Goal: Task Accomplishment & Management: Complete application form

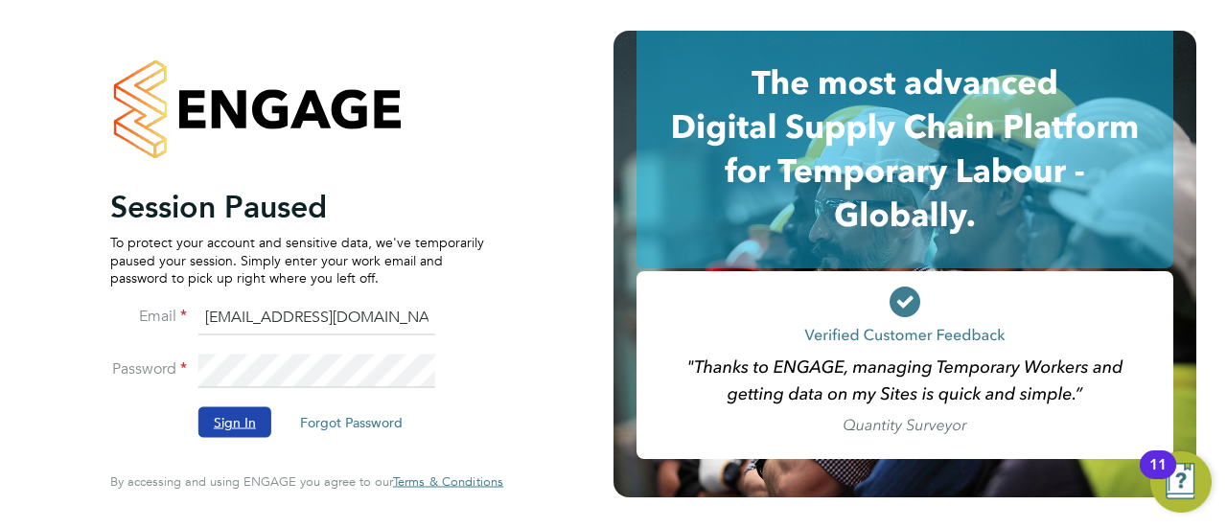
click at [245, 417] on button "Sign In" at bounding box center [234, 422] width 73 height 31
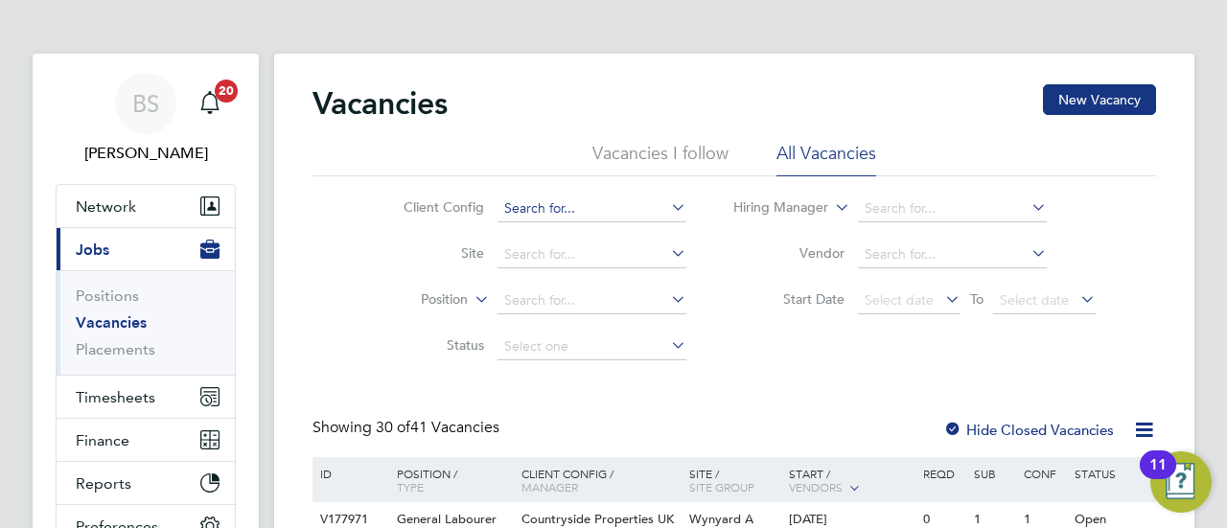
click at [550, 210] on input at bounding box center [592, 209] width 189 height 27
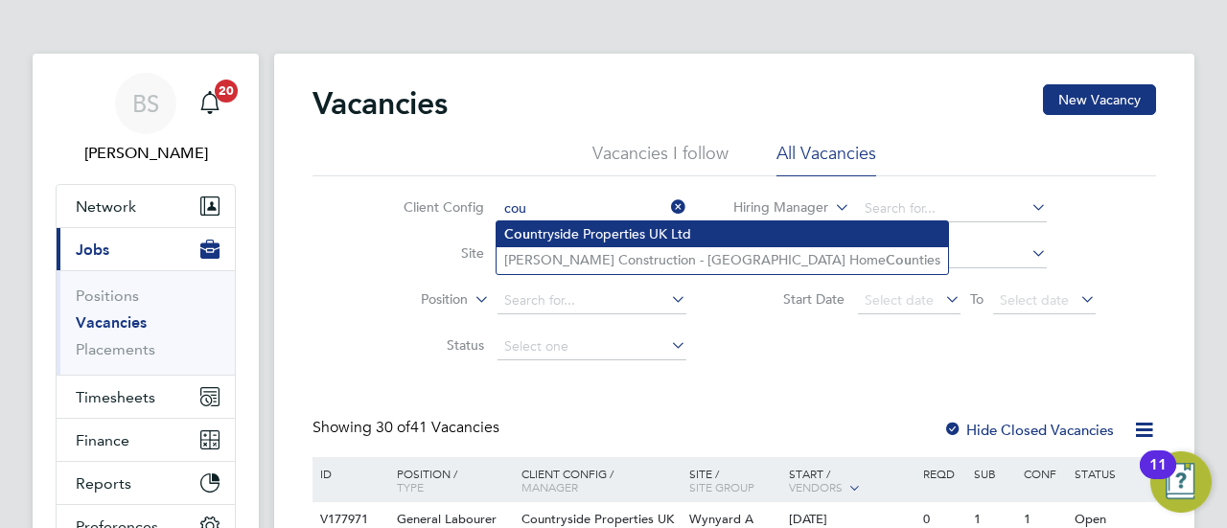
click at [623, 240] on li "Cou ntryside Properties UK Ltd" at bounding box center [723, 234] width 452 height 26
type input "Countryside Properties UK Ltd"
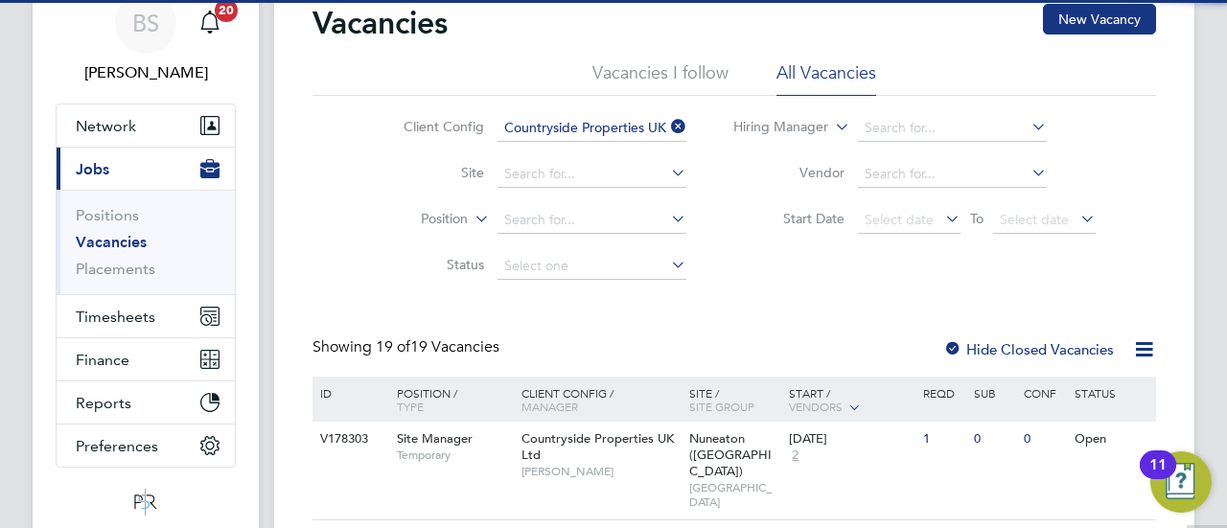
scroll to position [192, 0]
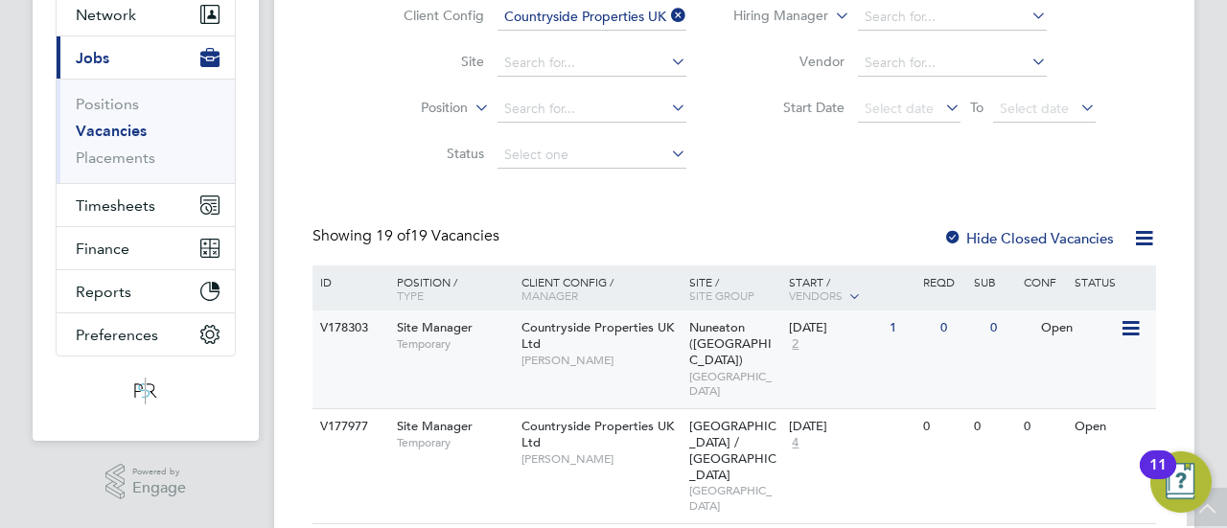
click at [711, 336] on div "Nuneaton (Callendar Farm) SOUTH CENTRAL MIDLANDS" at bounding box center [735, 360] width 101 height 98
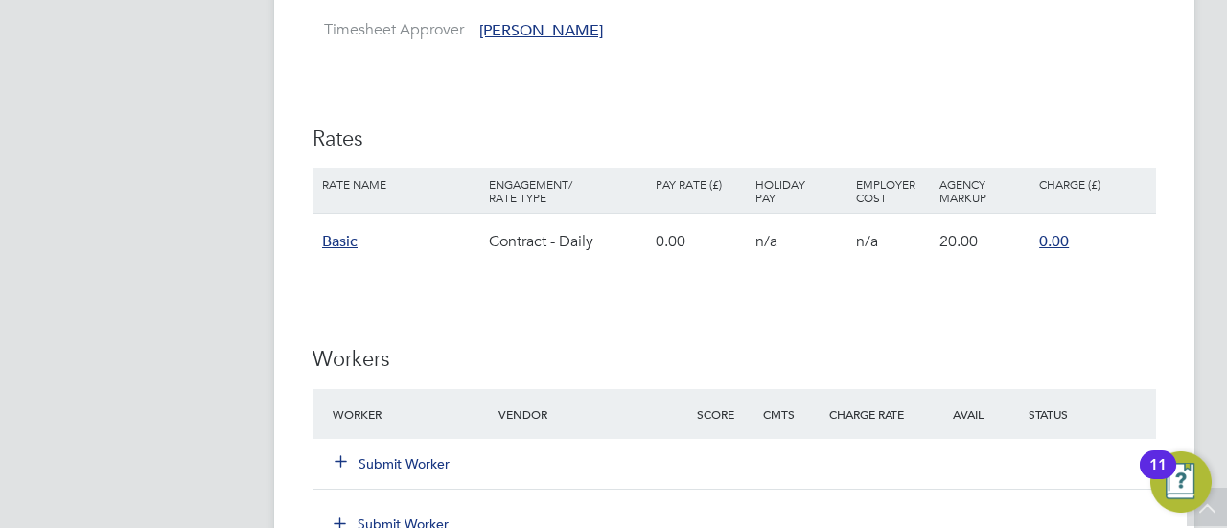
scroll to position [1630, 0]
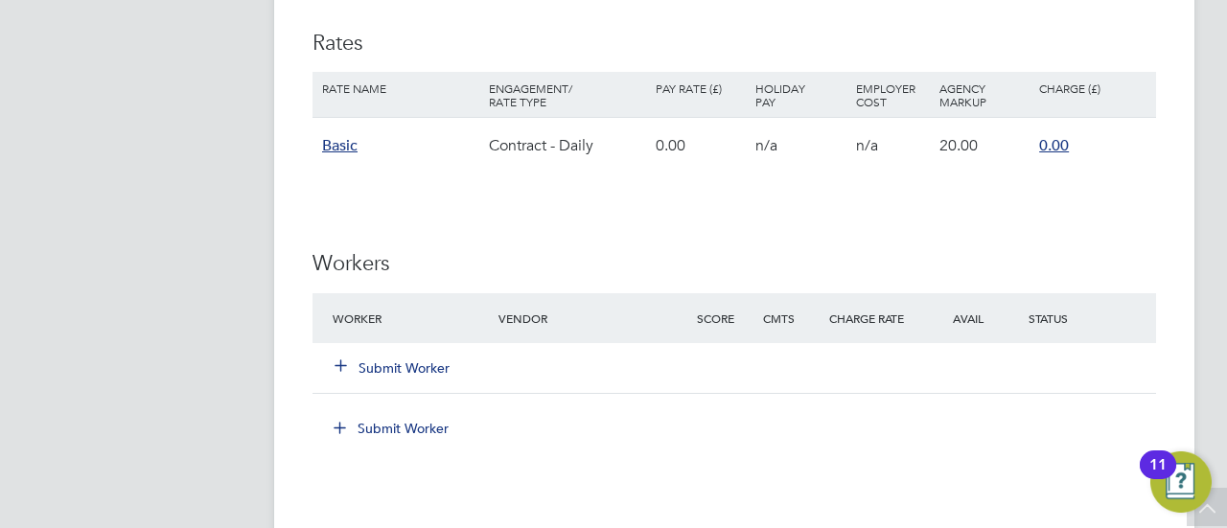
click at [398, 363] on button "Submit Worker" at bounding box center [393, 368] width 115 height 19
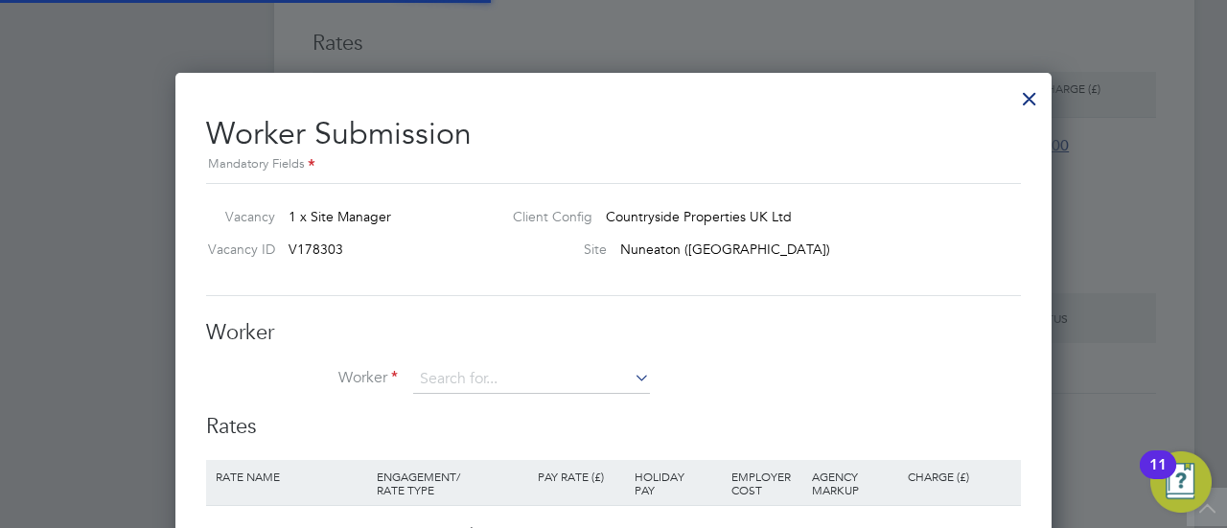
scroll to position [1191, 876]
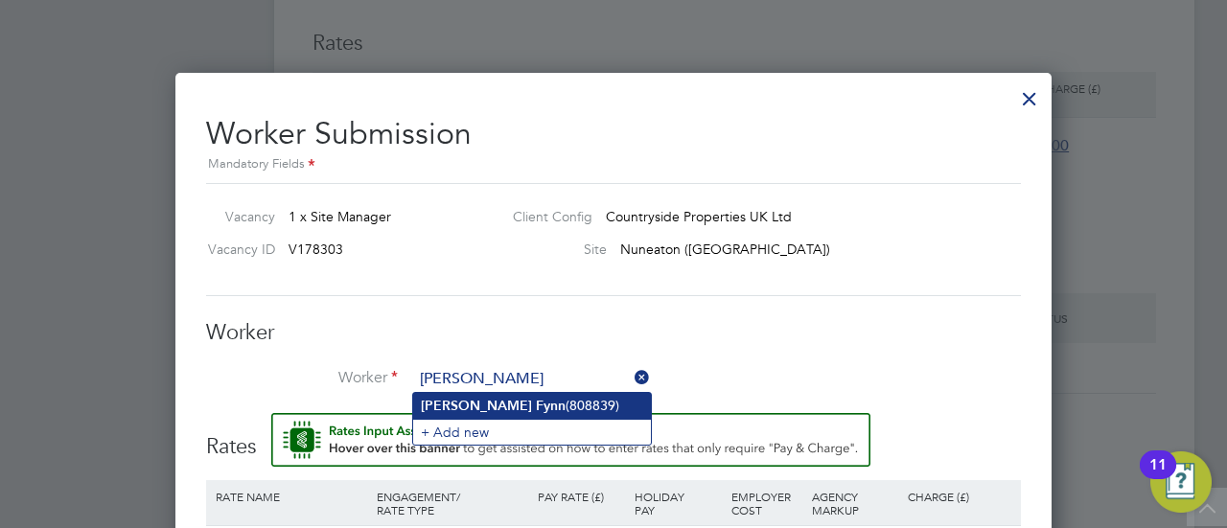
click at [509, 402] on li "[PERSON_NAME] (808839)" at bounding box center [532, 406] width 238 height 26
type input "[PERSON_NAME] (808839)"
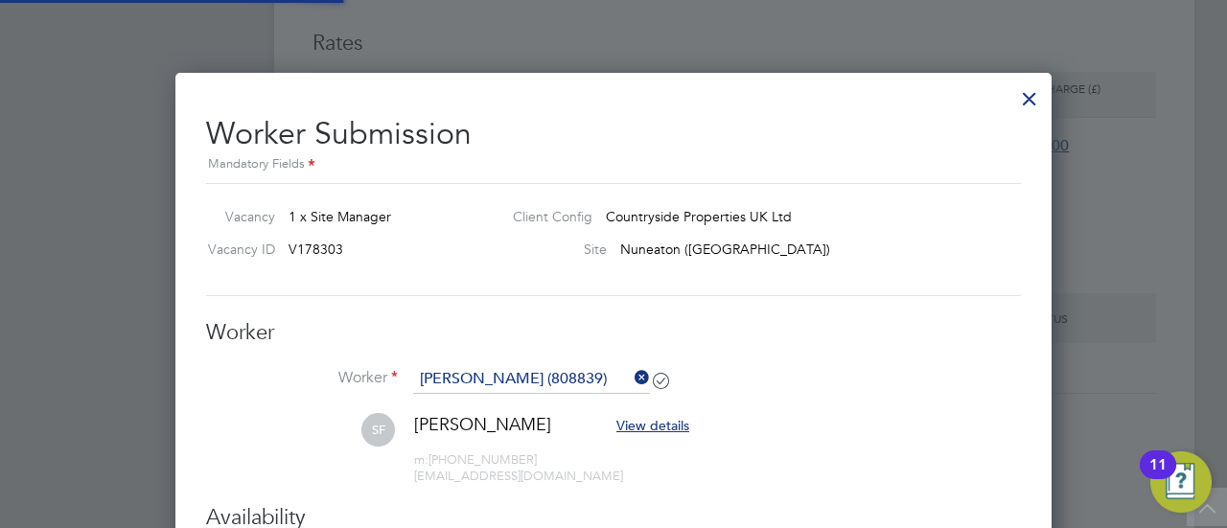
scroll to position [1611, 876]
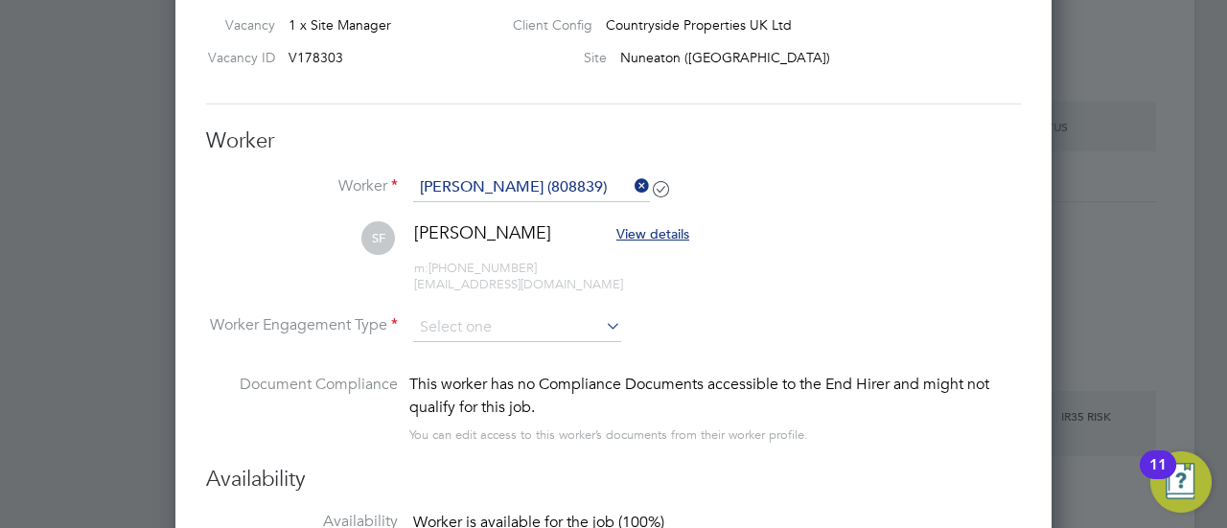
click at [602, 325] on icon at bounding box center [602, 326] width 0 height 27
click at [602, 323] on icon at bounding box center [602, 326] width 0 height 27
click at [564, 320] on input at bounding box center [517, 328] width 208 height 29
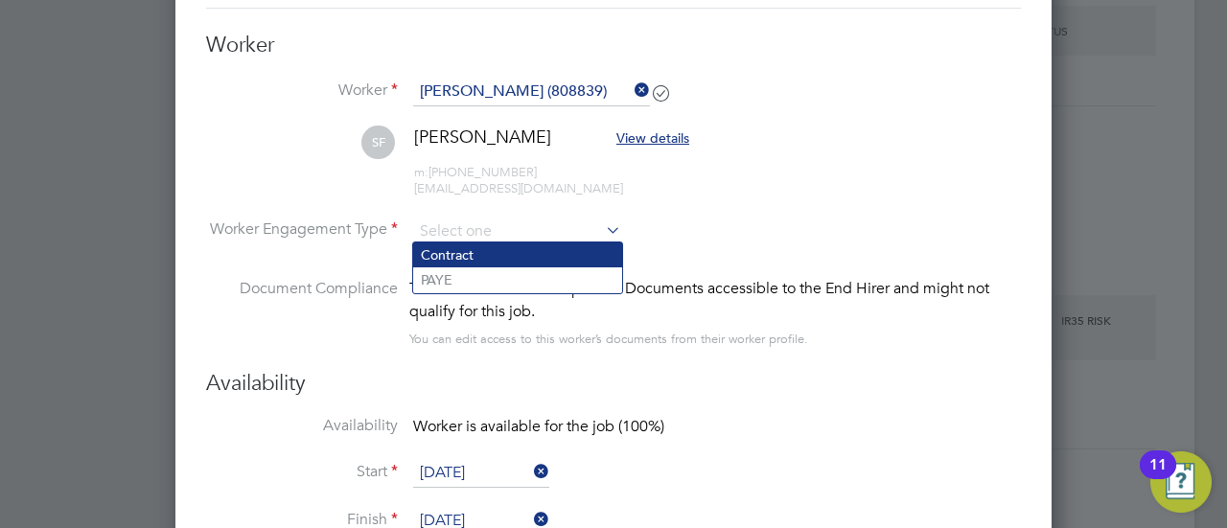
click at [482, 253] on li "Contract" at bounding box center [517, 255] width 209 height 25
type input "Contract"
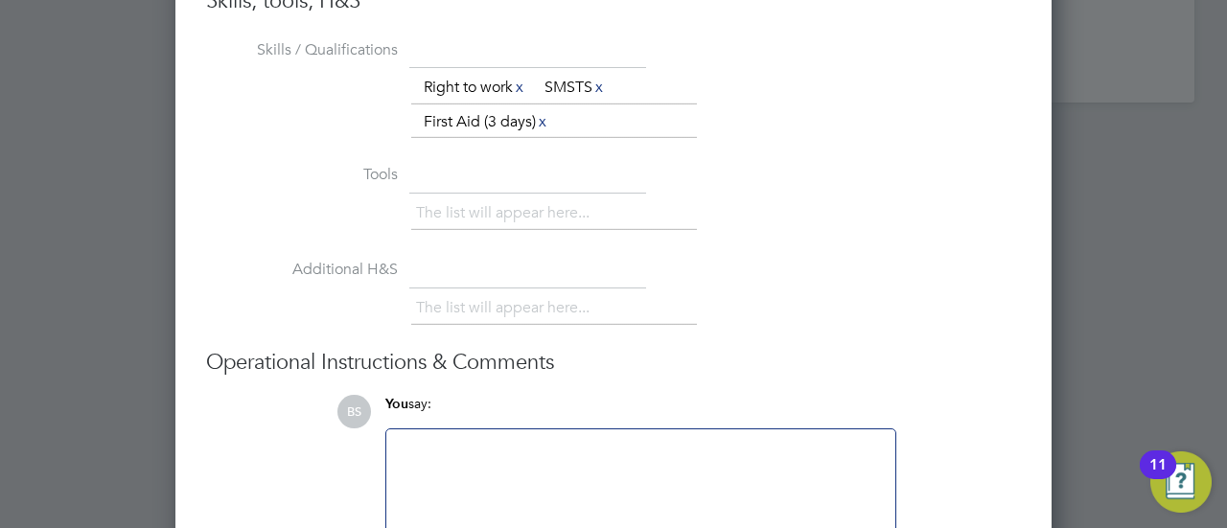
scroll to position [2359, 0]
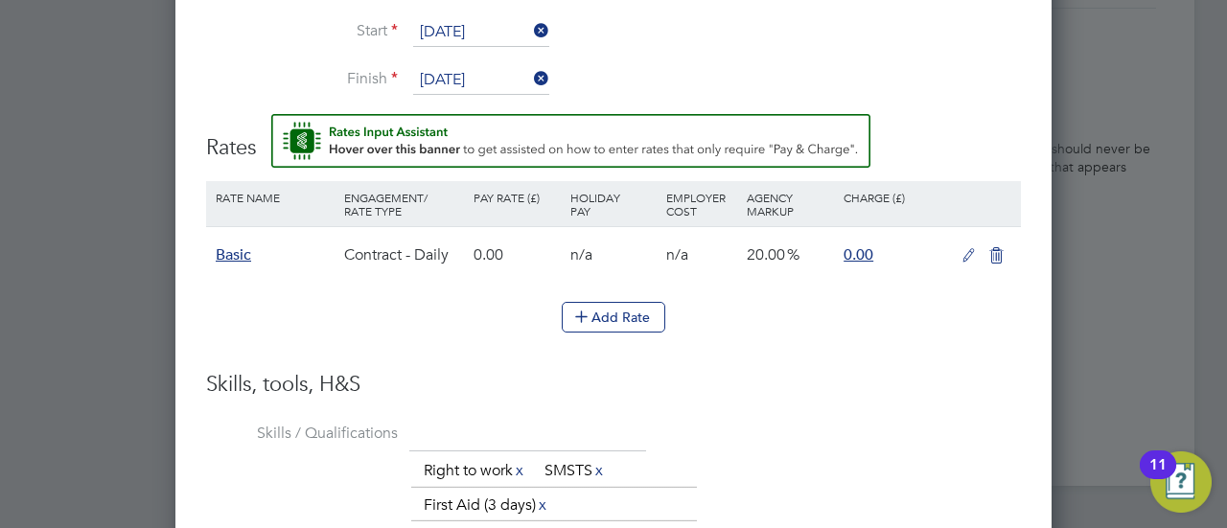
click at [240, 248] on span "Basic" at bounding box center [233, 254] width 35 height 19
drag, startPoint x: 506, startPoint y: 358, endPoint x: 529, endPoint y: 365, distance: 24.3
click at [519, 365] on ng-form "Worker Worker [PERSON_NAME] (808839) SF [PERSON_NAME] View details m: [PHONE_NU…" at bounding box center [613, 285] width 815 height 1389
click at [464, 331] on li "Add Rate" at bounding box center [613, 327] width 815 height 50
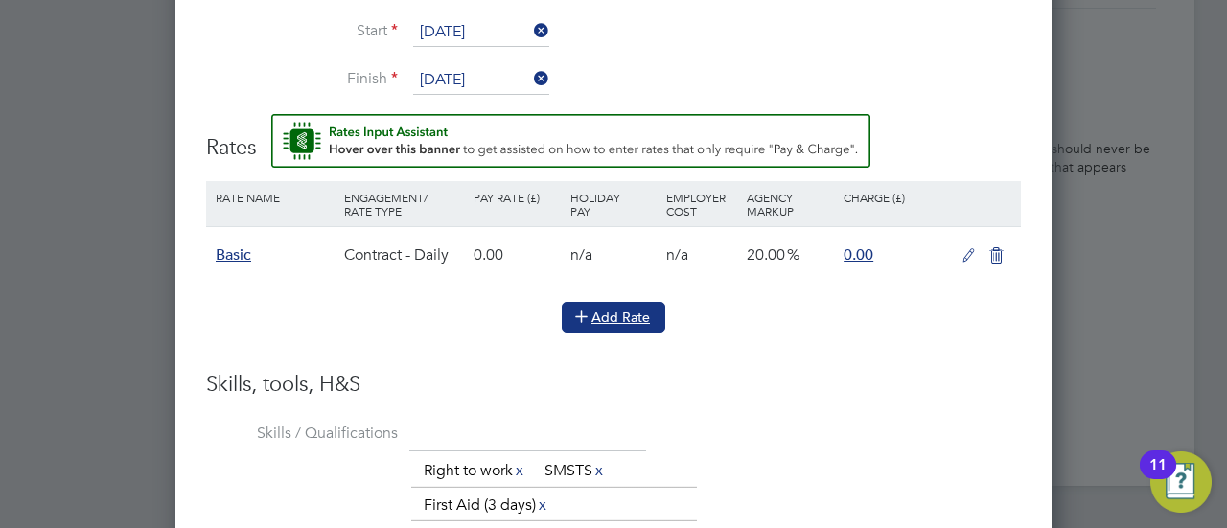
click at [630, 310] on button "Add Rate" at bounding box center [614, 317] width 104 height 31
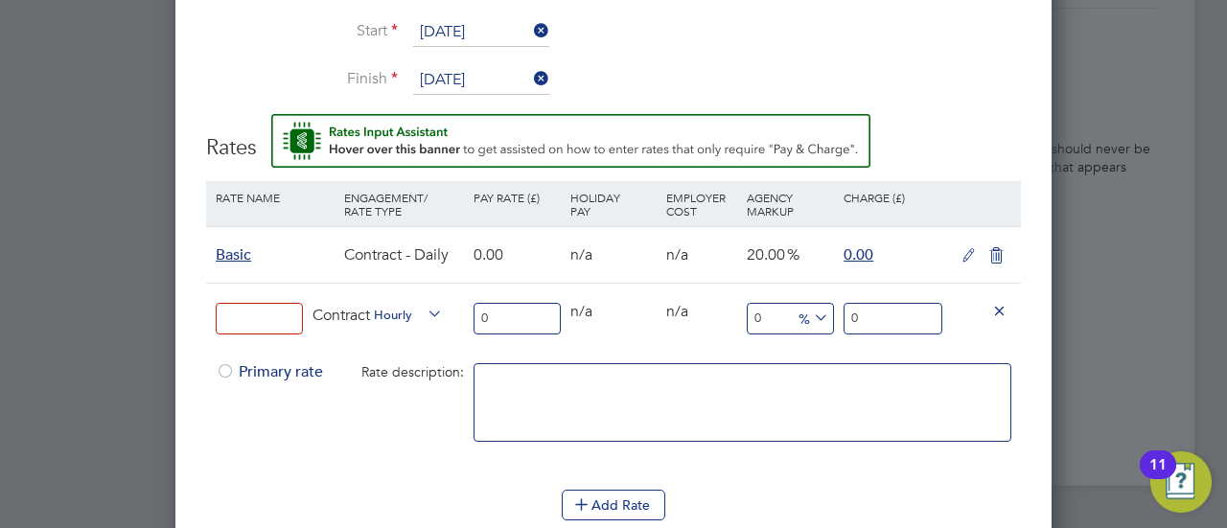
click at [245, 310] on input at bounding box center [259, 319] width 87 height 32
type input "Site Manager"
click at [424, 307] on icon at bounding box center [424, 314] width 0 height 27
click at [424, 303] on icon at bounding box center [424, 314] width 0 height 27
click at [395, 308] on span "Hourly" at bounding box center [408, 313] width 69 height 21
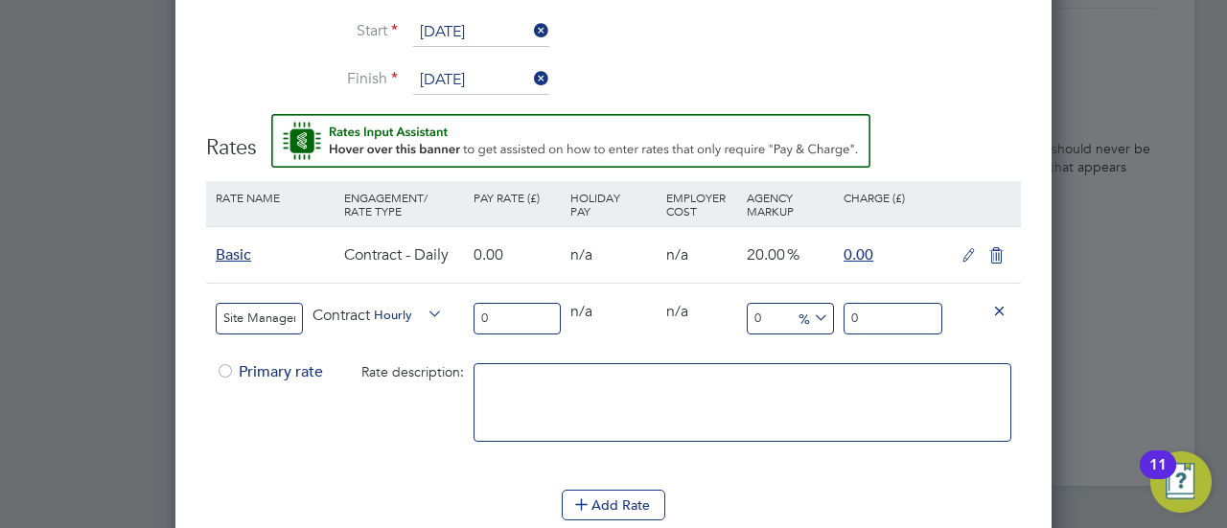
click at [400, 348] on li "DAILY" at bounding box center [410, 353] width 83 height 24
click at [541, 309] on input "0" at bounding box center [517, 319] width 87 height 32
type input "2"
type input "27"
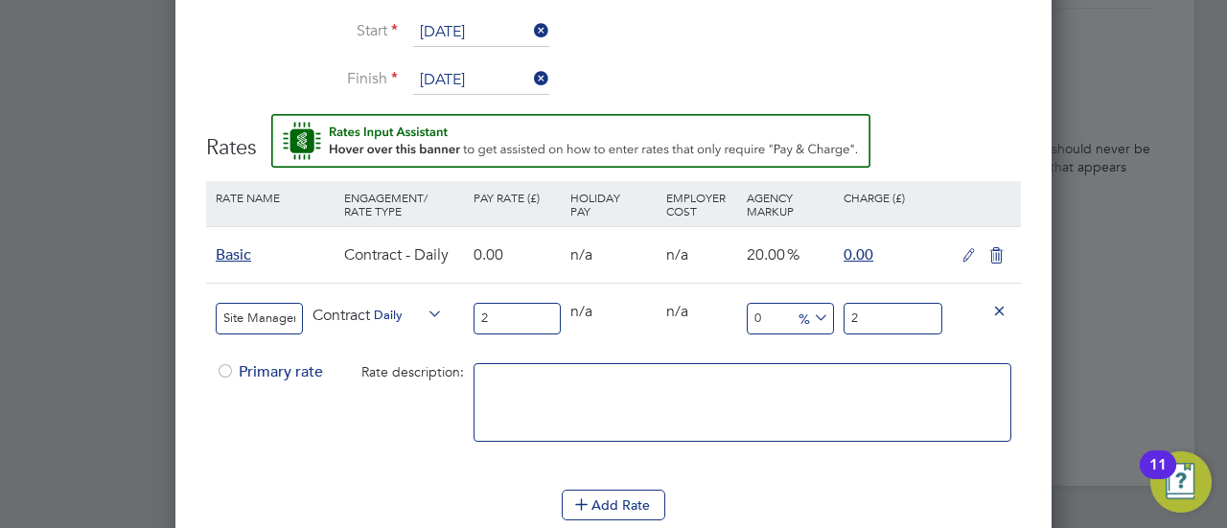
type input "27"
type input "275"
click at [889, 311] on input "275" at bounding box center [893, 319] width 99 height 32
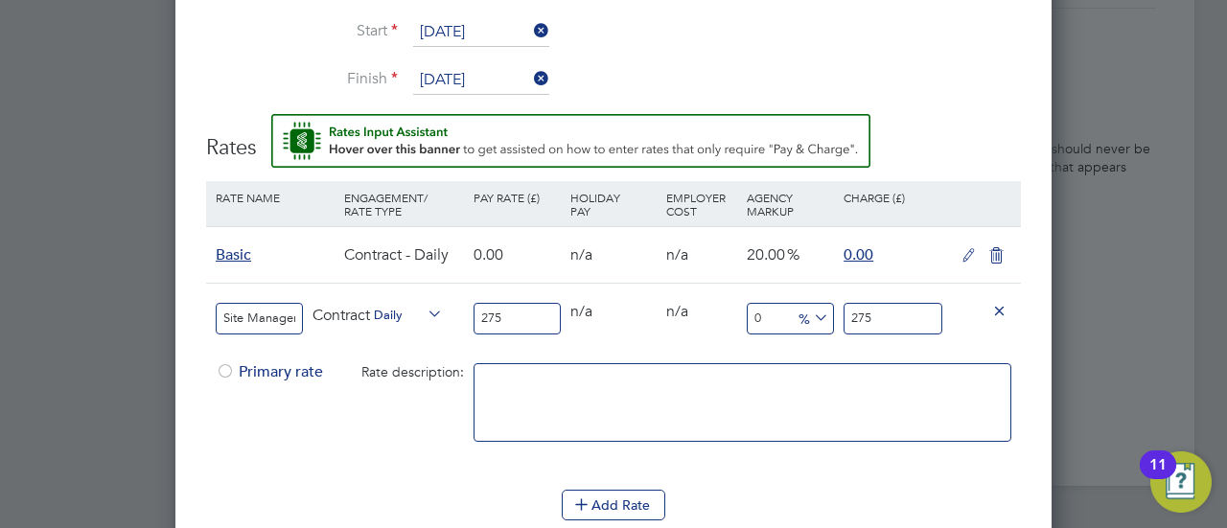
type input "-90.18181818181819"
type input "27"
type input "-99.27272727272727"
type input "2"
type input "-98.9090909090909"
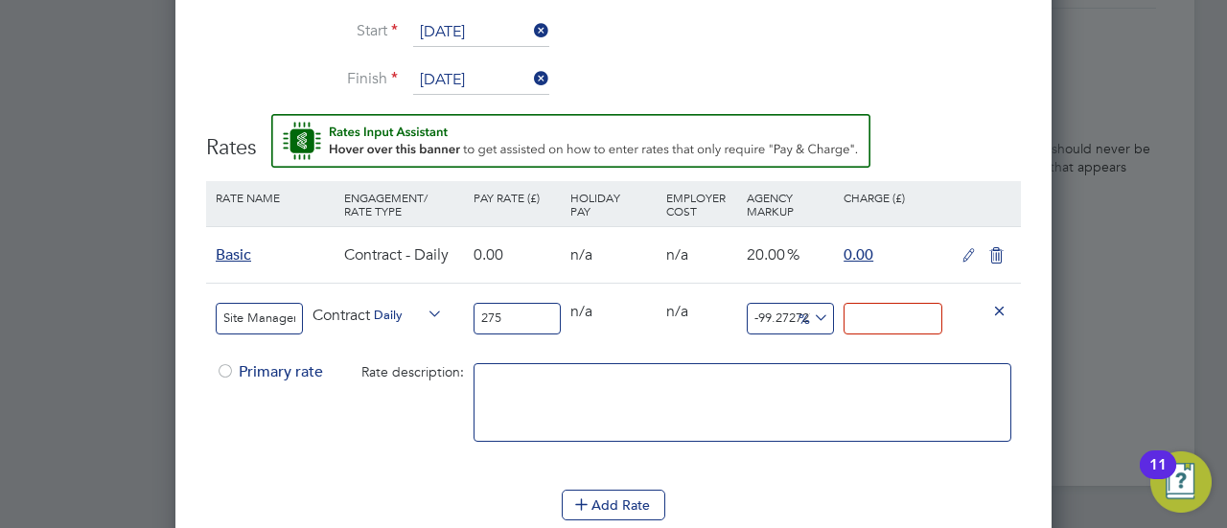
type input "3"
type input "-88.36363636363636"
type input "32"
type input "17.454545454545453"
type input "323"
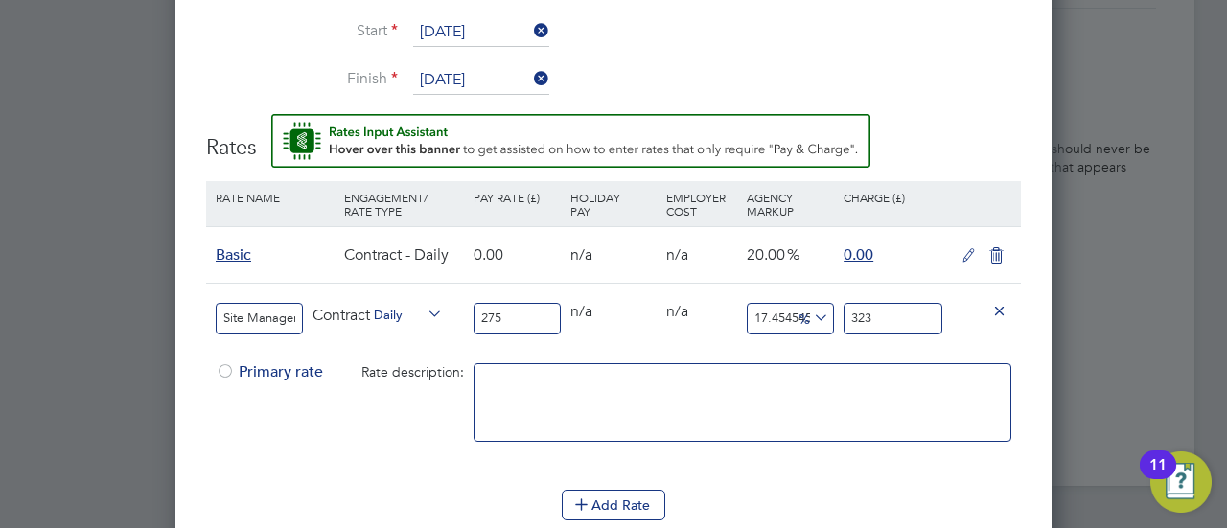
type input "17.490909090909092"
type input "323.1"
type input "17.50181818181818"
type input "323.13"
click at [957, 329] on div at bounding box center [984, 310] width 64 height 53
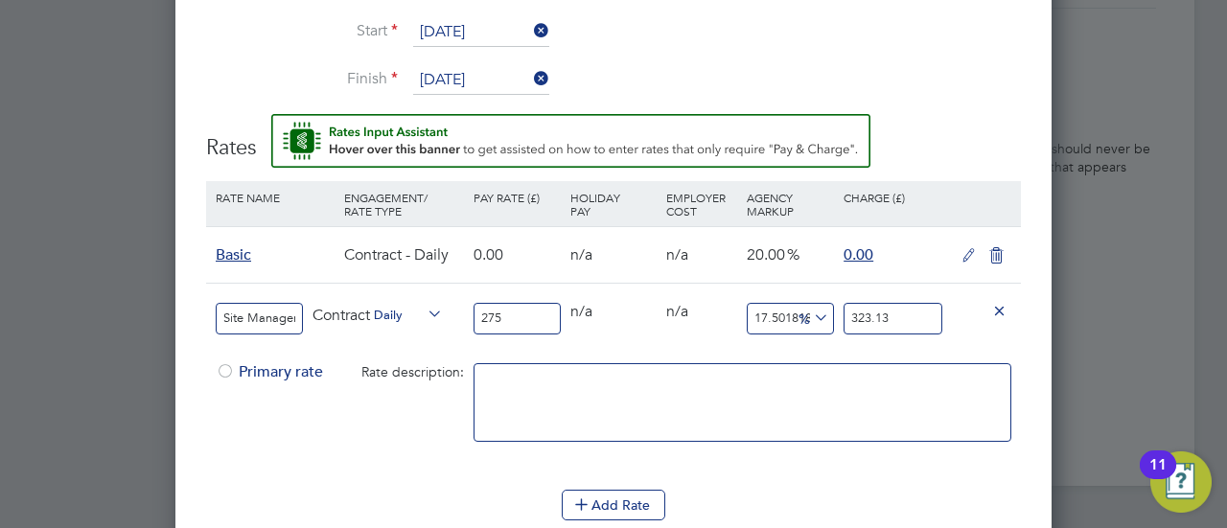
click at [893, 314] on input "323.13" at bounding box center [893, 319] width 99 height 32
type input "17.490909090909092"
type input "323.1"
type input "17.49818181818182"
type input "323.12"
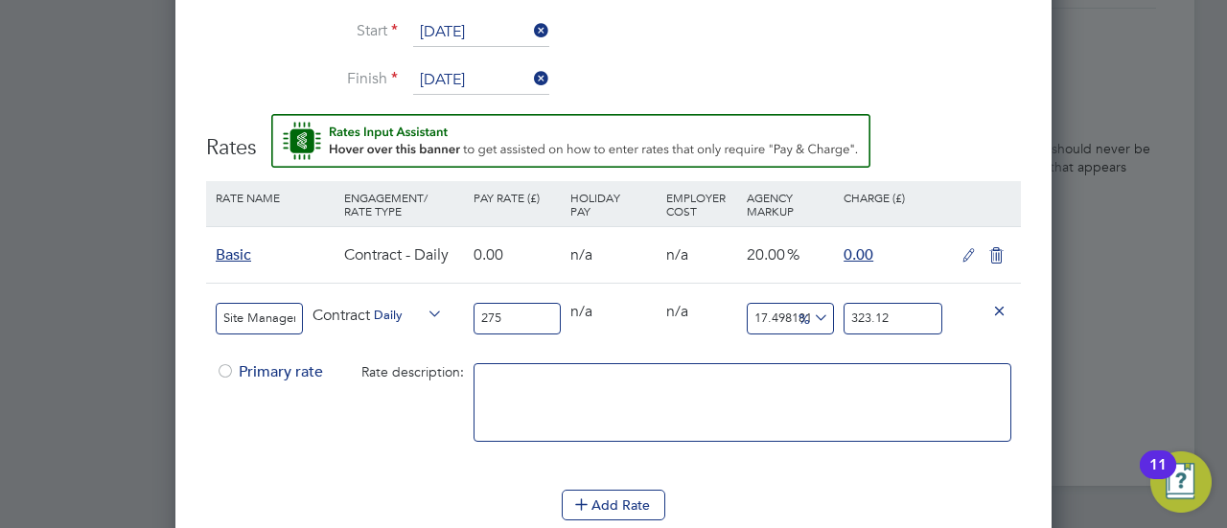
type input "17.490909090909092"
type input "323.1"
type input "17.50181818181818"
type input "323.13"
click at [866, 475] on li "Rate Name Engagement/ Rate Type Pay Rate (£) Holiday Pay Employer Cost Agency M…" at bounding box center [613, 335] width 815 height 309
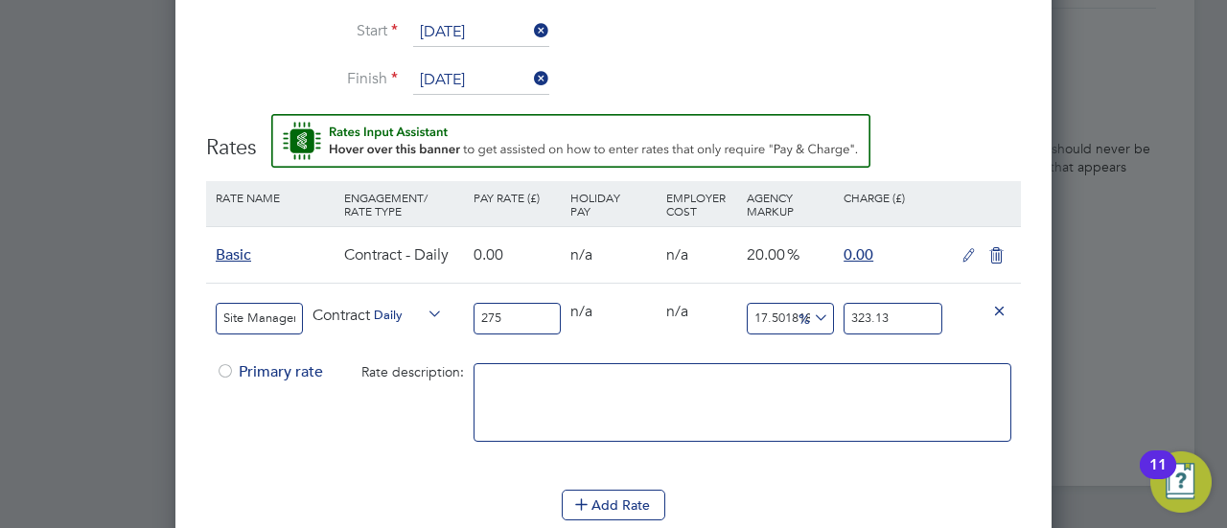
click at [901, 312] on input "323.13" at bounding box center [893, 319] width 99 height 32
type input "17.490909090909092"
type input "323.1"
type input "17.494545454545456"
type input "323.11"
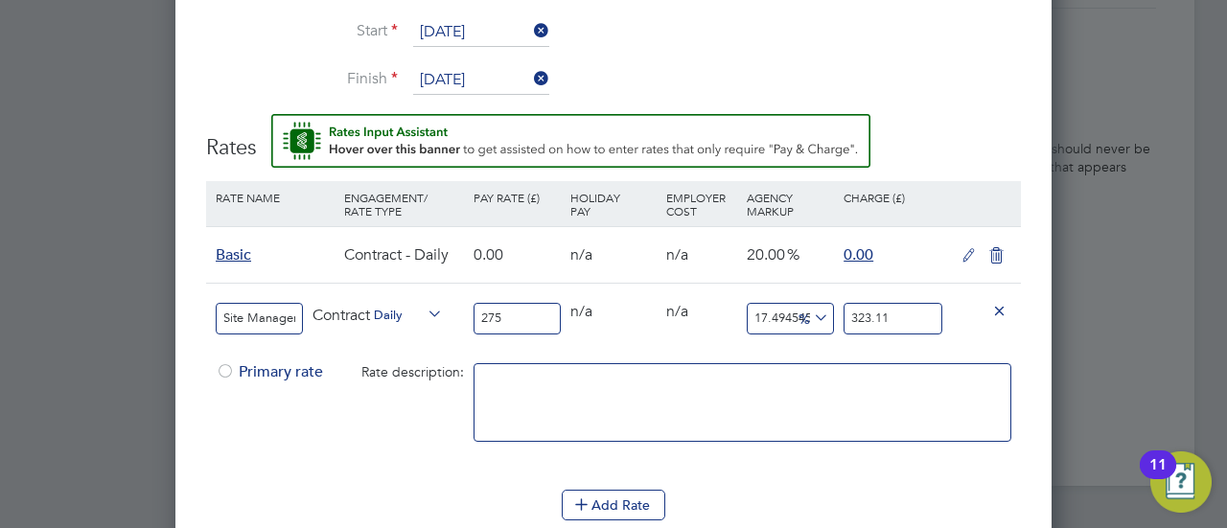
type input "17.490909090909092"
type input "323.1"
type input "17.49818181818182"
type input "323.12"
type input "17.490909090909092"
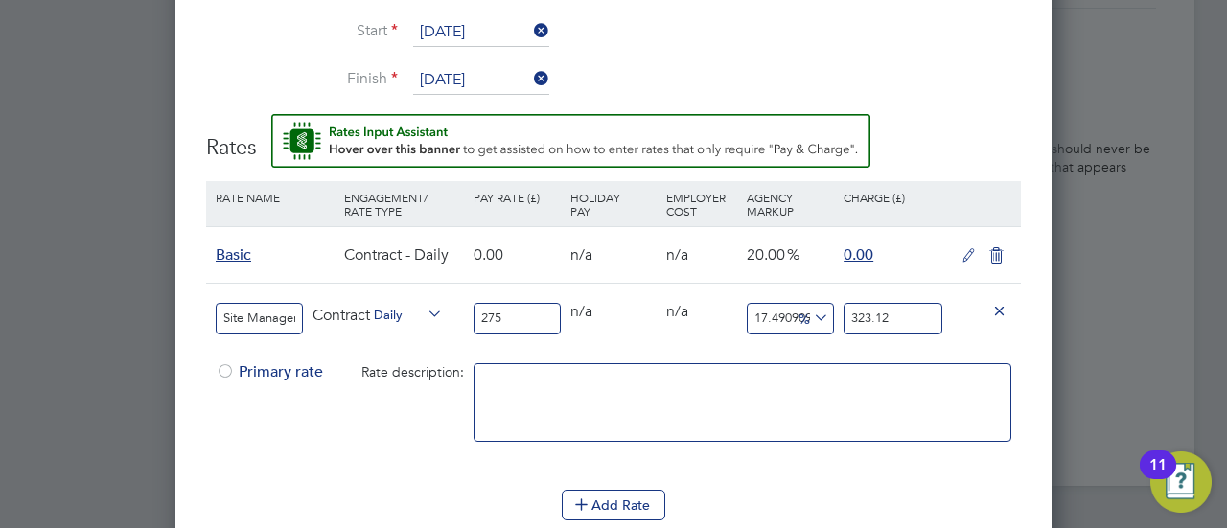
type input "323.1"
type input "17.50181818181818"
type input "323.13"
click at [715, 329] on div "0 n/a" at bounding box center [702, 312] width 81 height 56
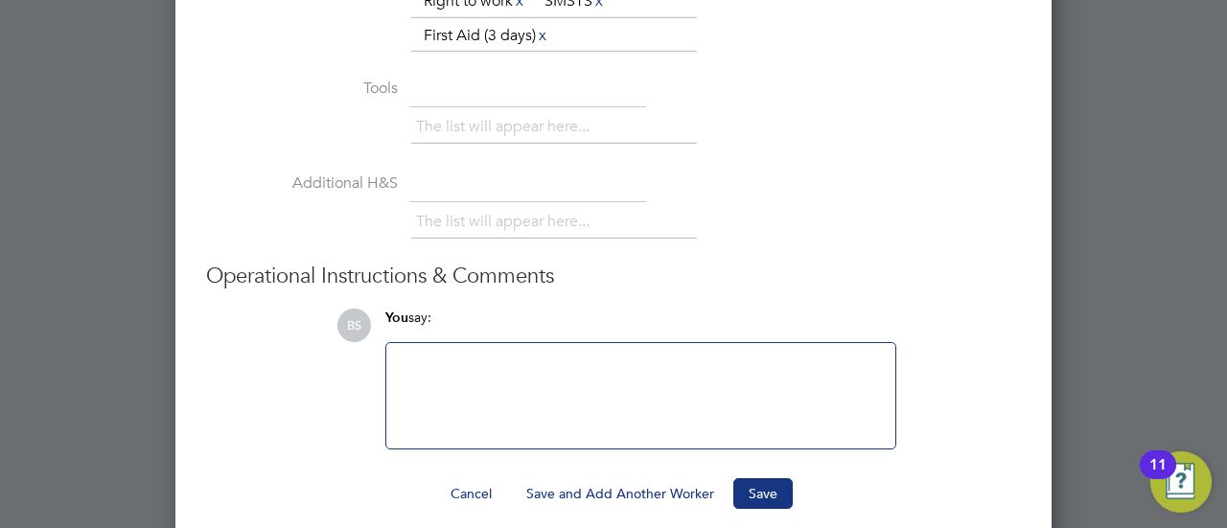
scroll to position [3024, 0]
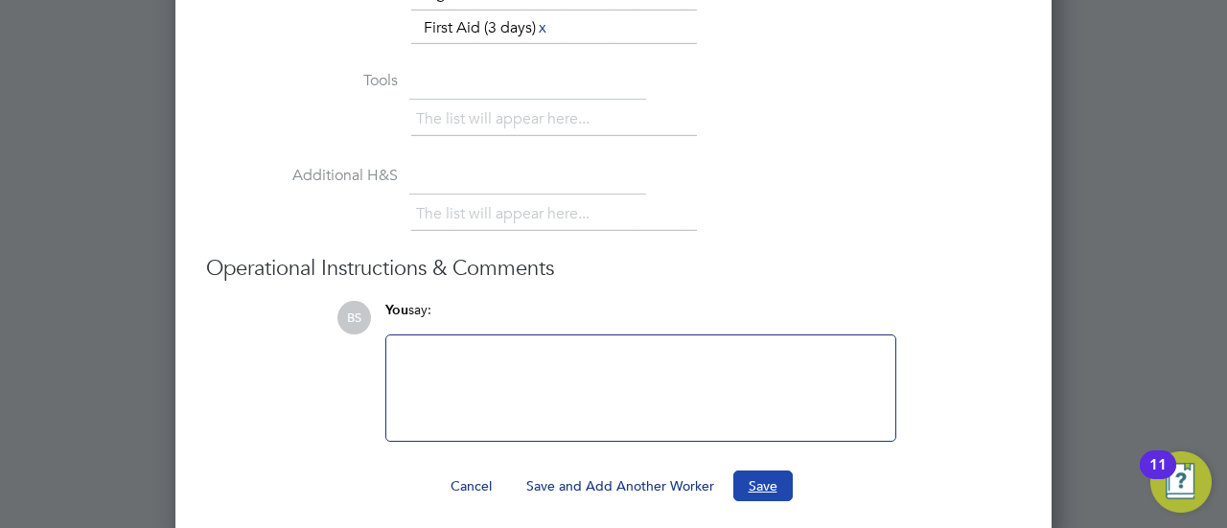
click at [767, 474] on button "Save" at bounding box center [762, 486] width 59 height 31
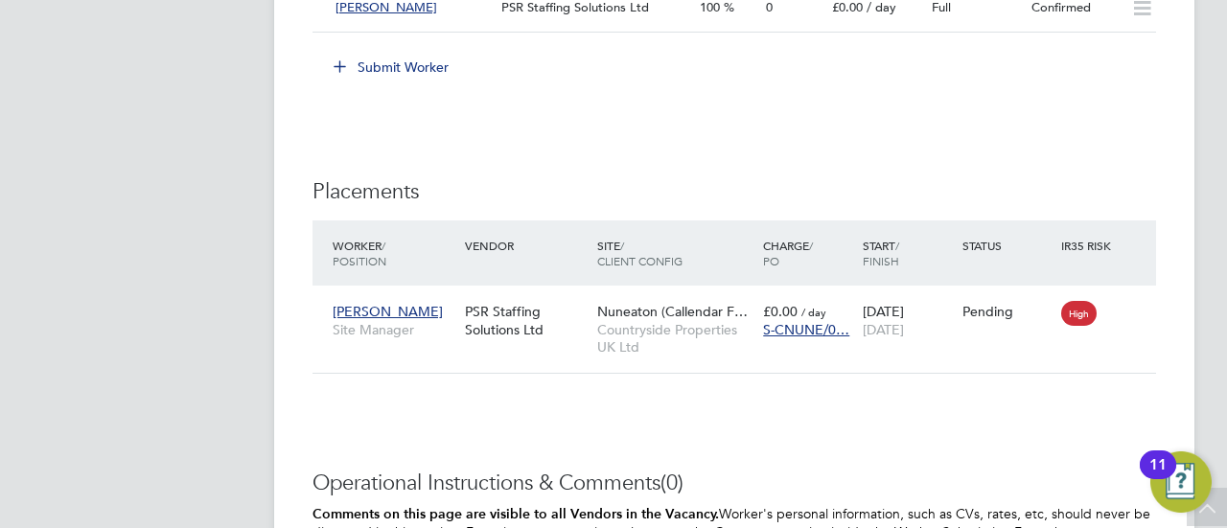
scroll to position [1665, 0]
